Goal: Task Accomplishment & Management: Use online tool/utility

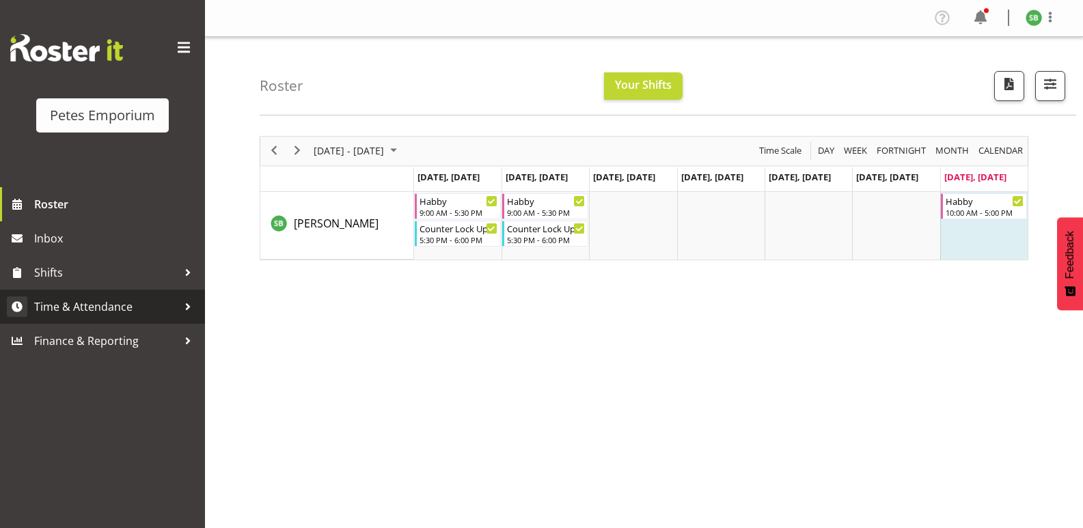
click at [89, 301] on span "Time & Attendance" at bounding box center [105, 306] width 143 height 20
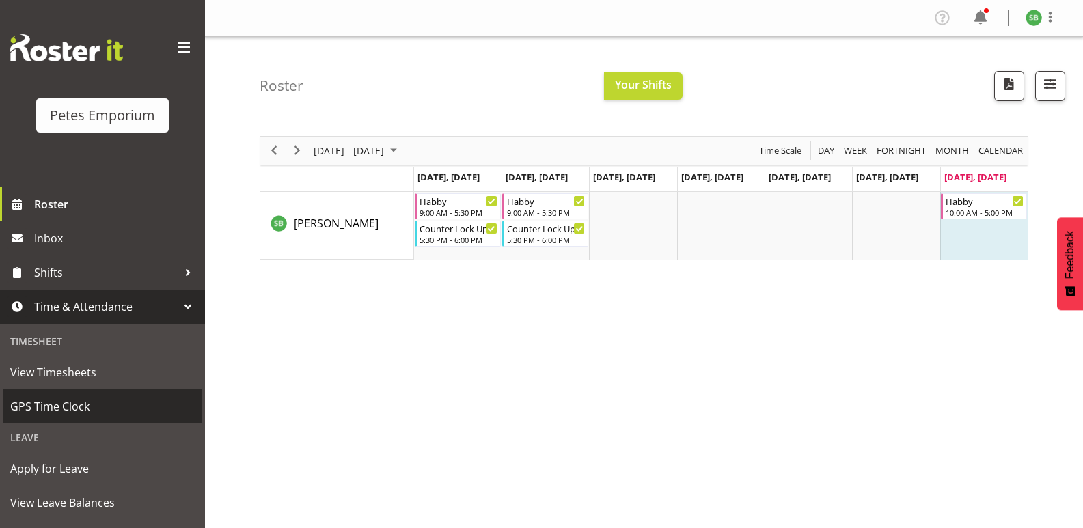
click at [53, 410] on span "GPS Time Clock" at bounding box center [102, 406] width 184 height 20
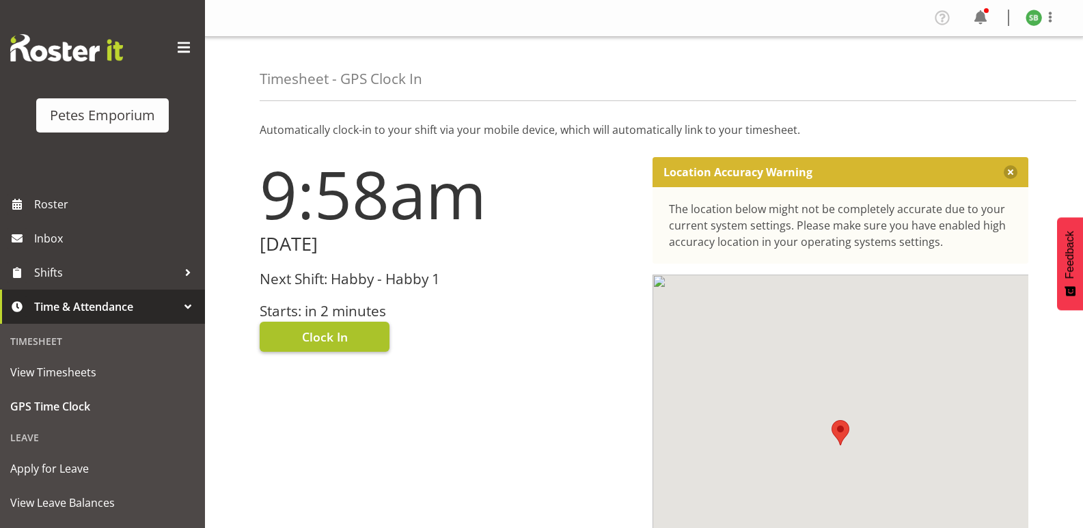
click at [316, 346] on span "Clock In" at bounding box center [325, 337] width 46 height 18
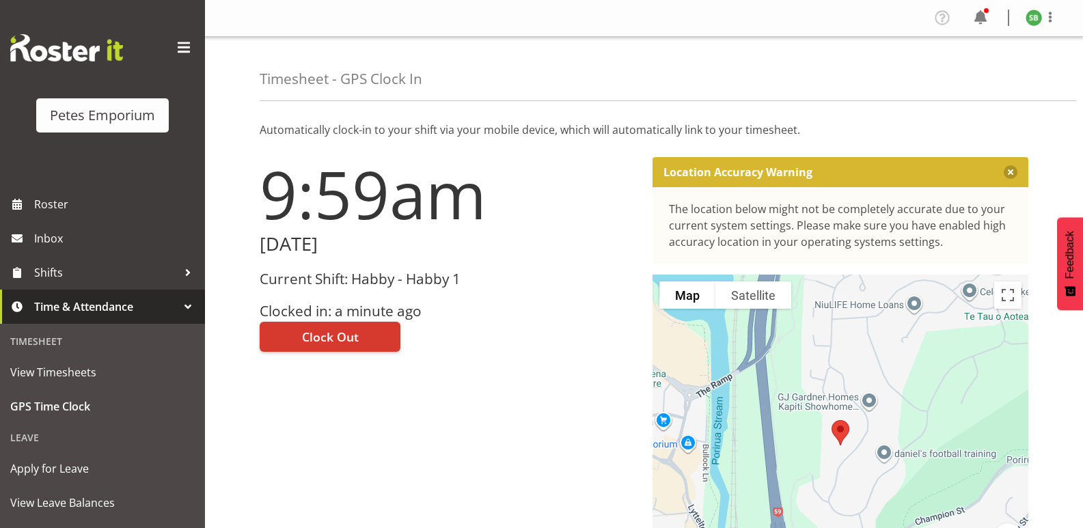
click at [1026, 14] on img at bounding box center [1033, 18] width 16 height 16
click at [969, 80] on link "Log Out" at bounding box center [992, 71] width 131 height 25
